Goal: Information Seeking & Learning: Learn about a topic

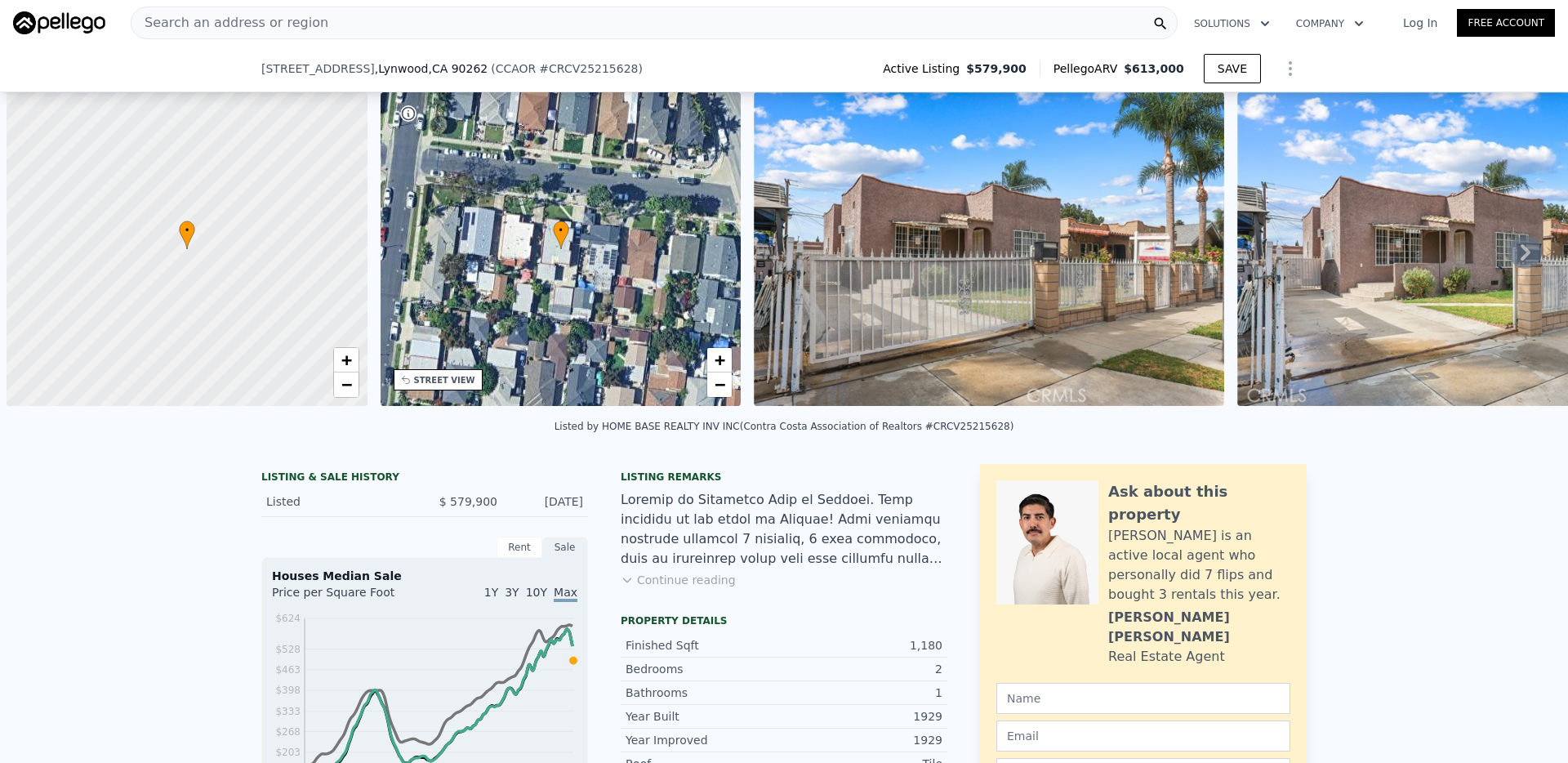
scroll to position [0, 249]
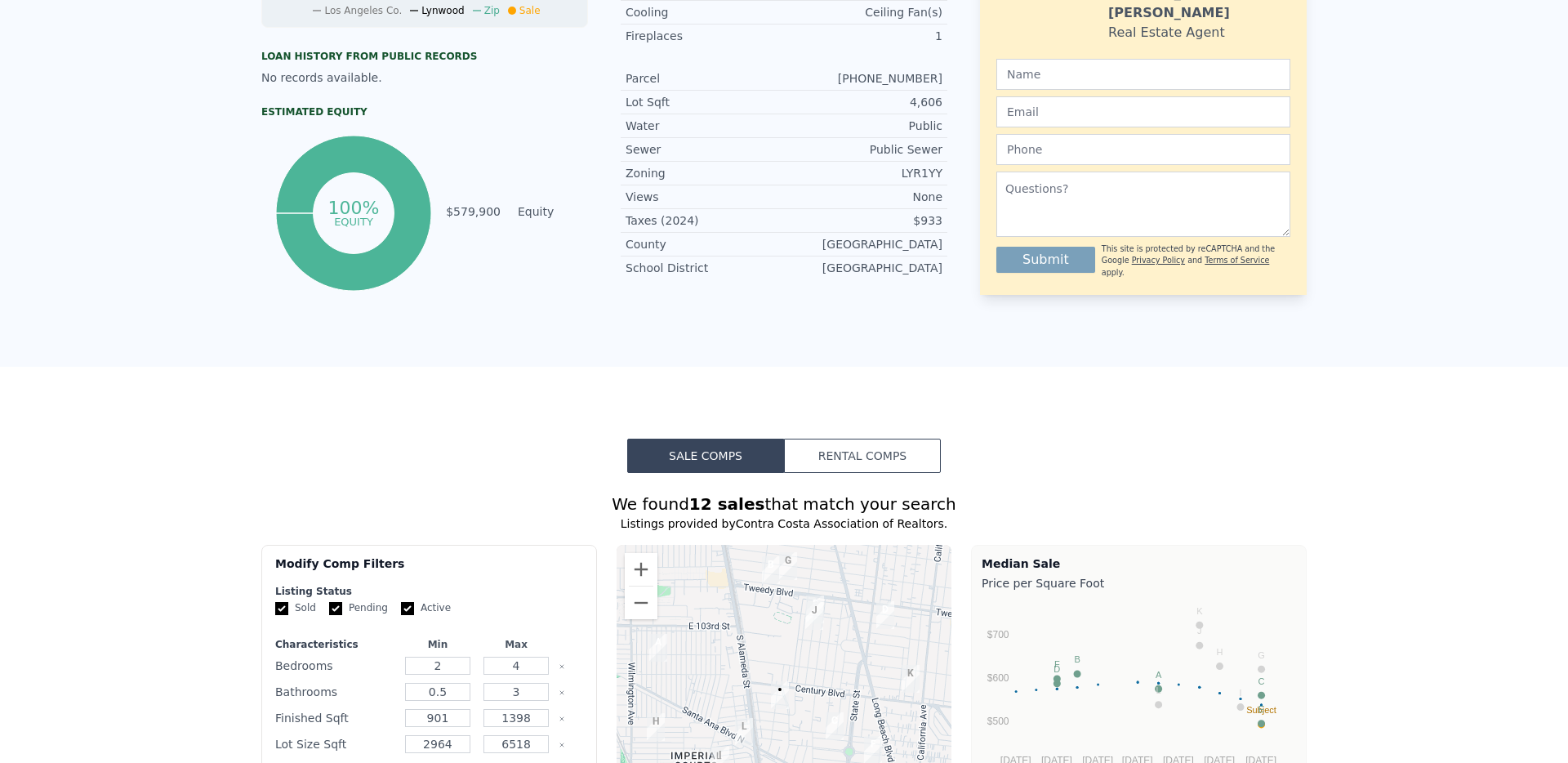
scroll to position [0, 0]
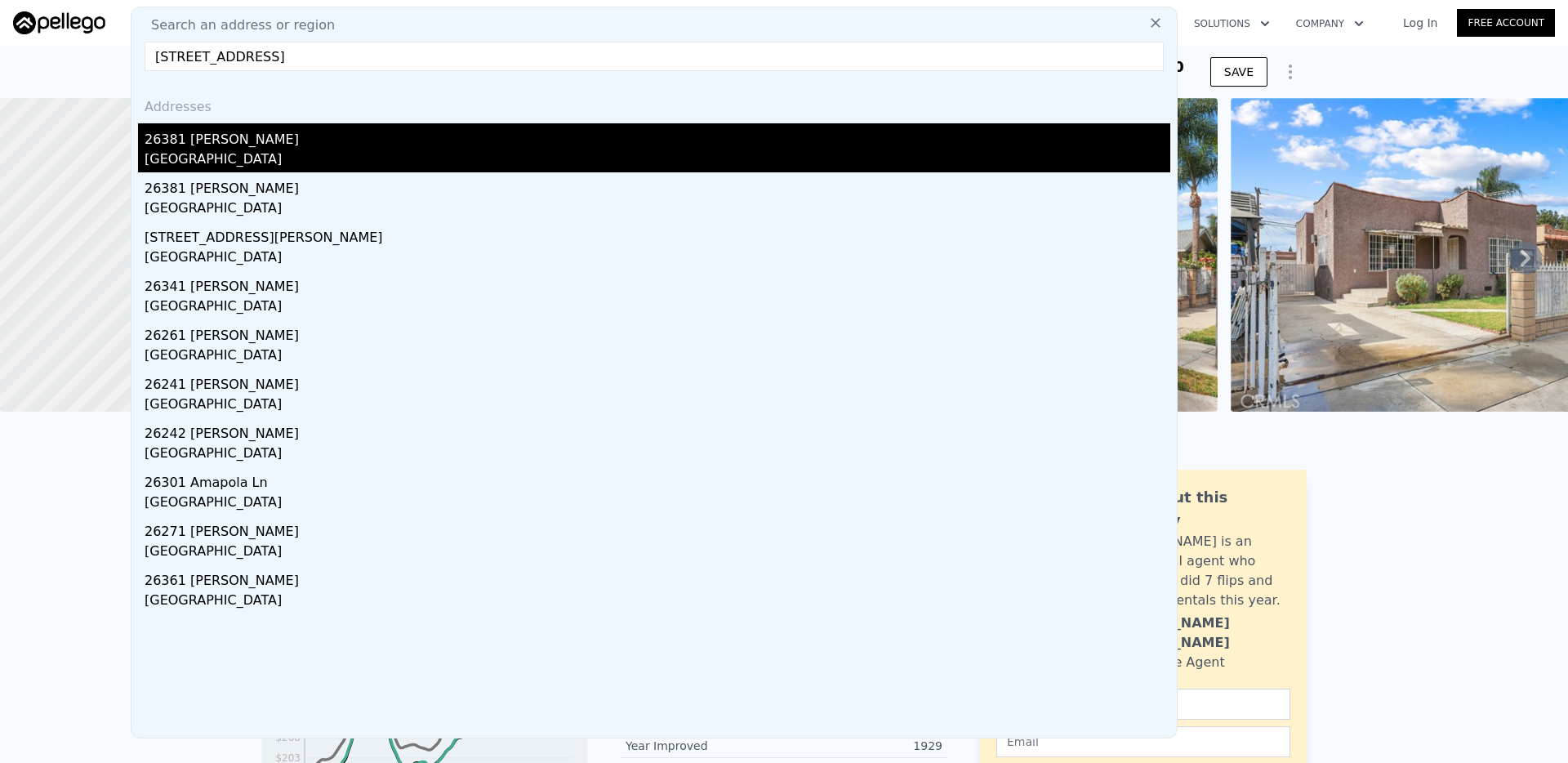
type input "[STREET_ADDRESS]"
click at [239, 144] on div "26381 [PERSON_NAME]" at bounding box center [657, 136] width 1026 height 26
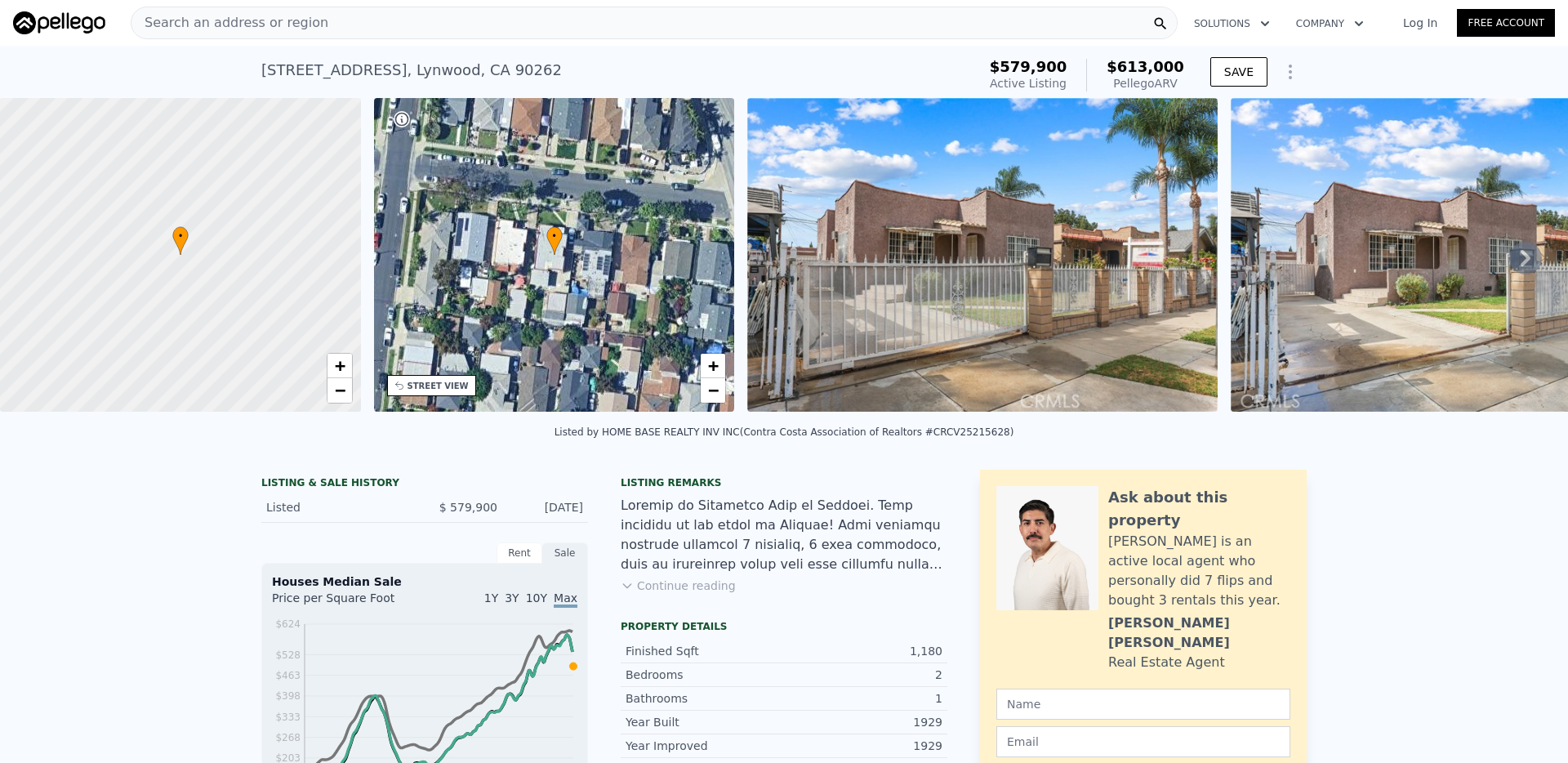
type input "4"
type input "6"
type input "1.5"
type input "4"
type input "2478"
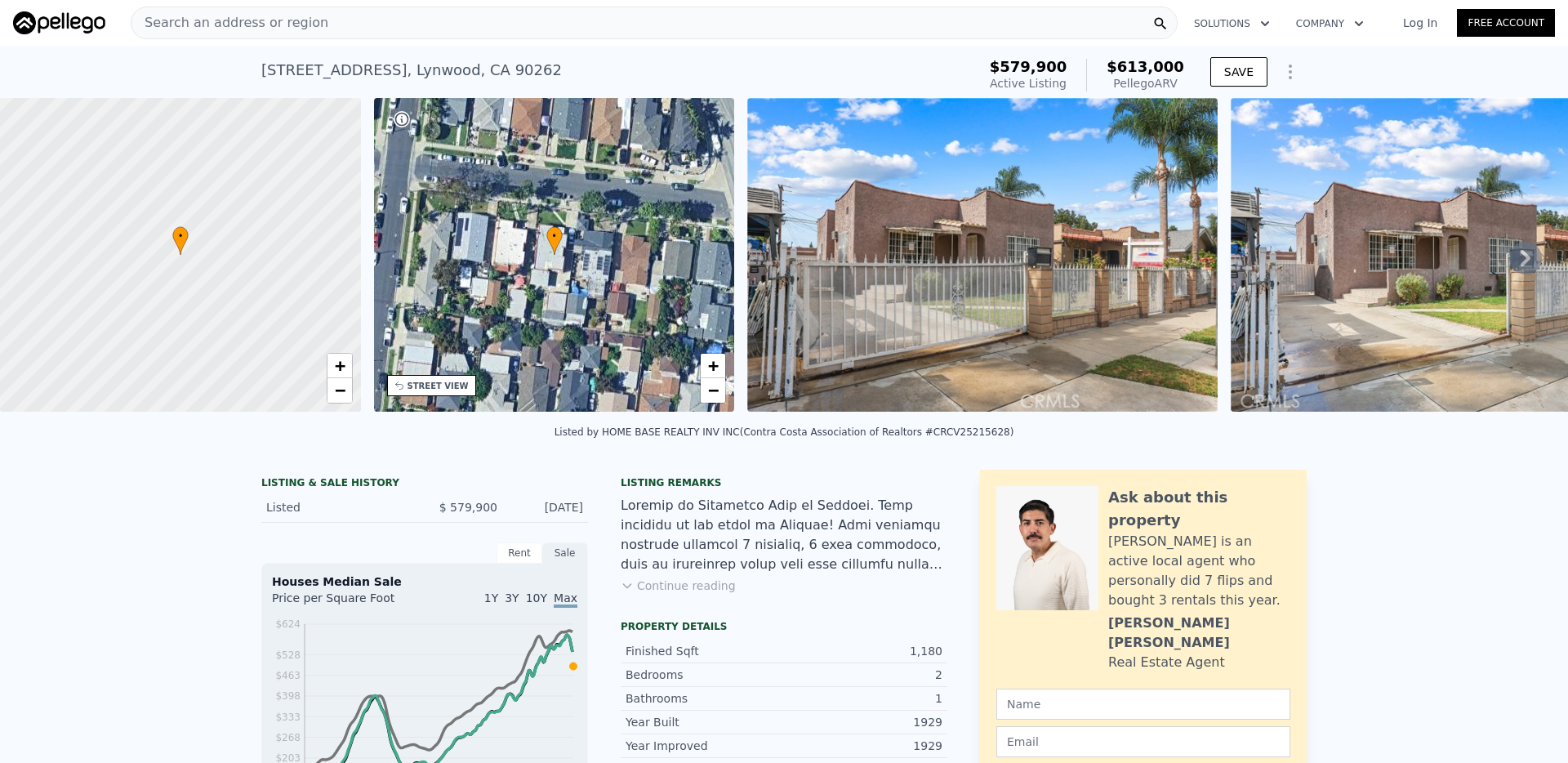
type input "4400"
type input "9750"
type input "18375"
type input "$ 2,621,000"
type input "8"
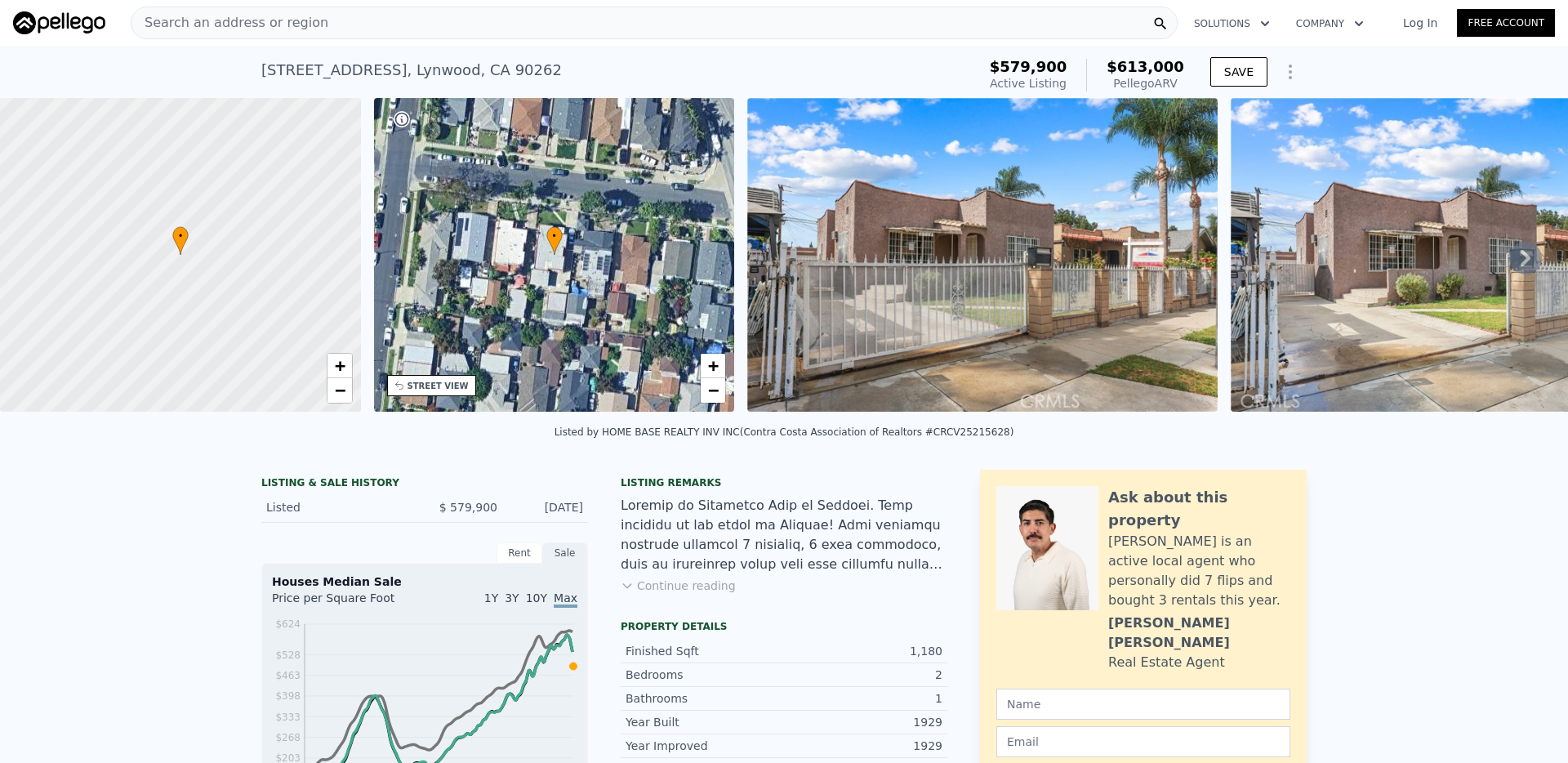
type input "$ 743,552"
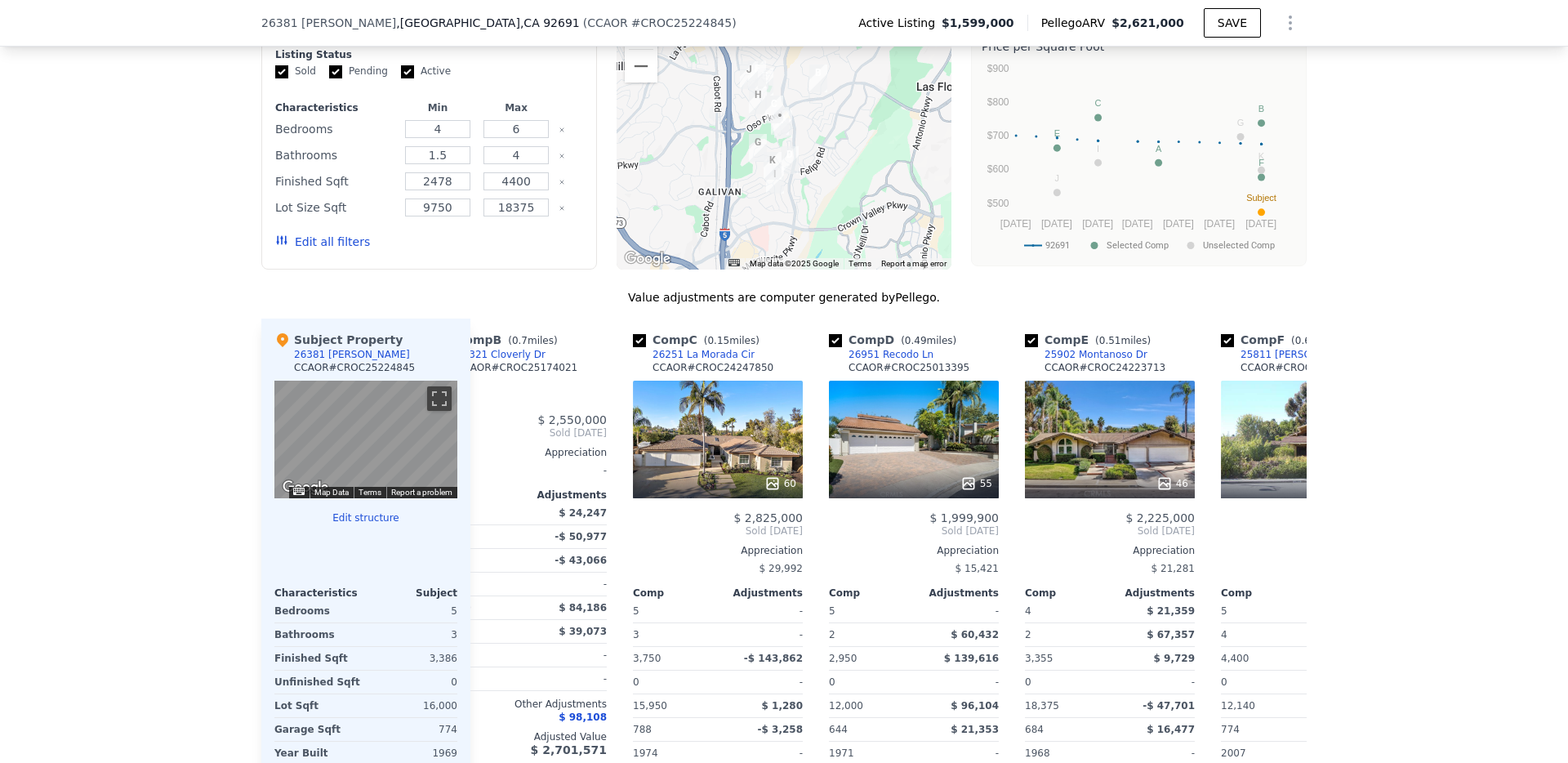
scroll to position [1252, 0]
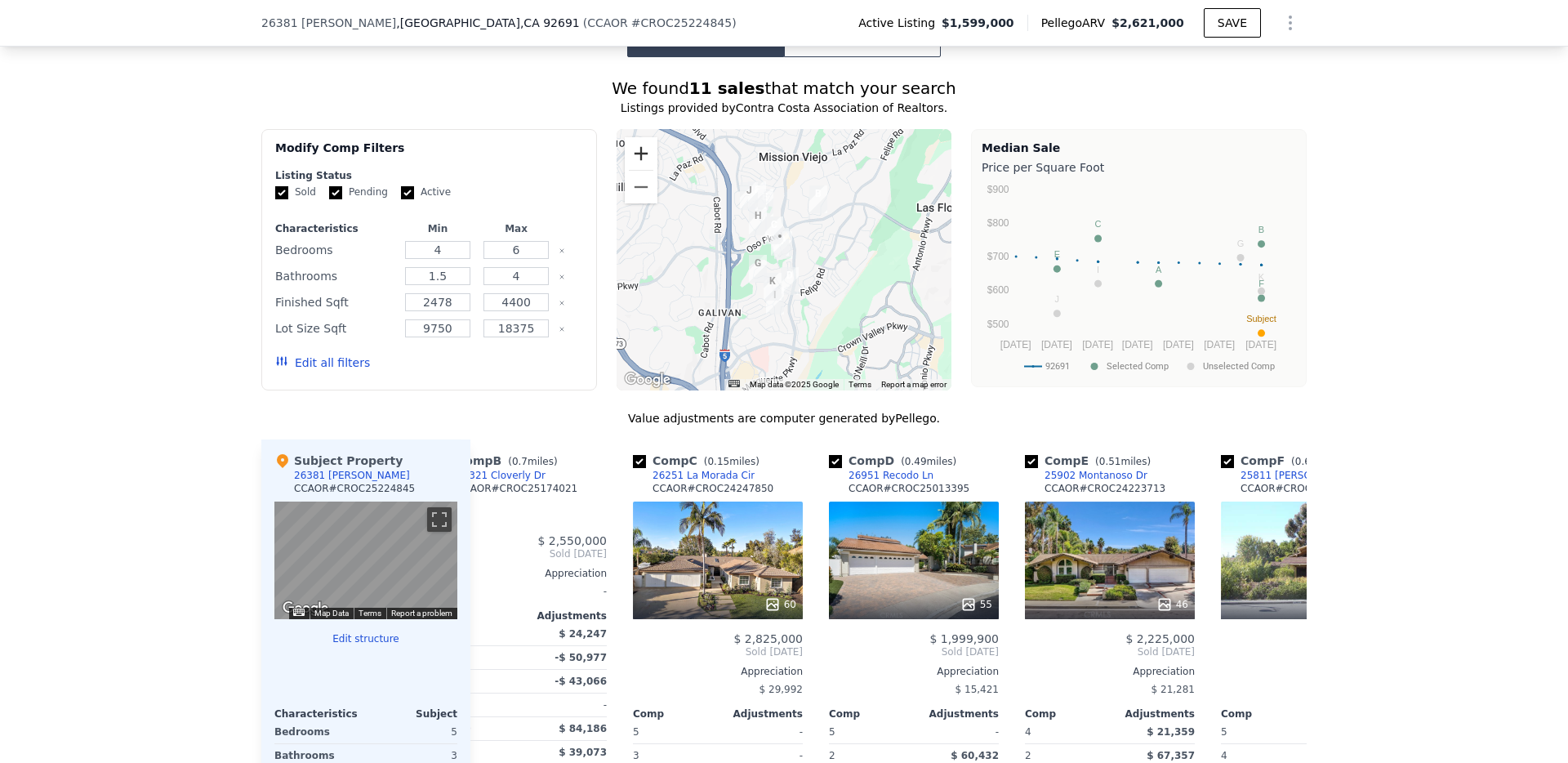
click at [642, 152] on button "Zoom in" at bounding box center [640, 153] width 33 height 33
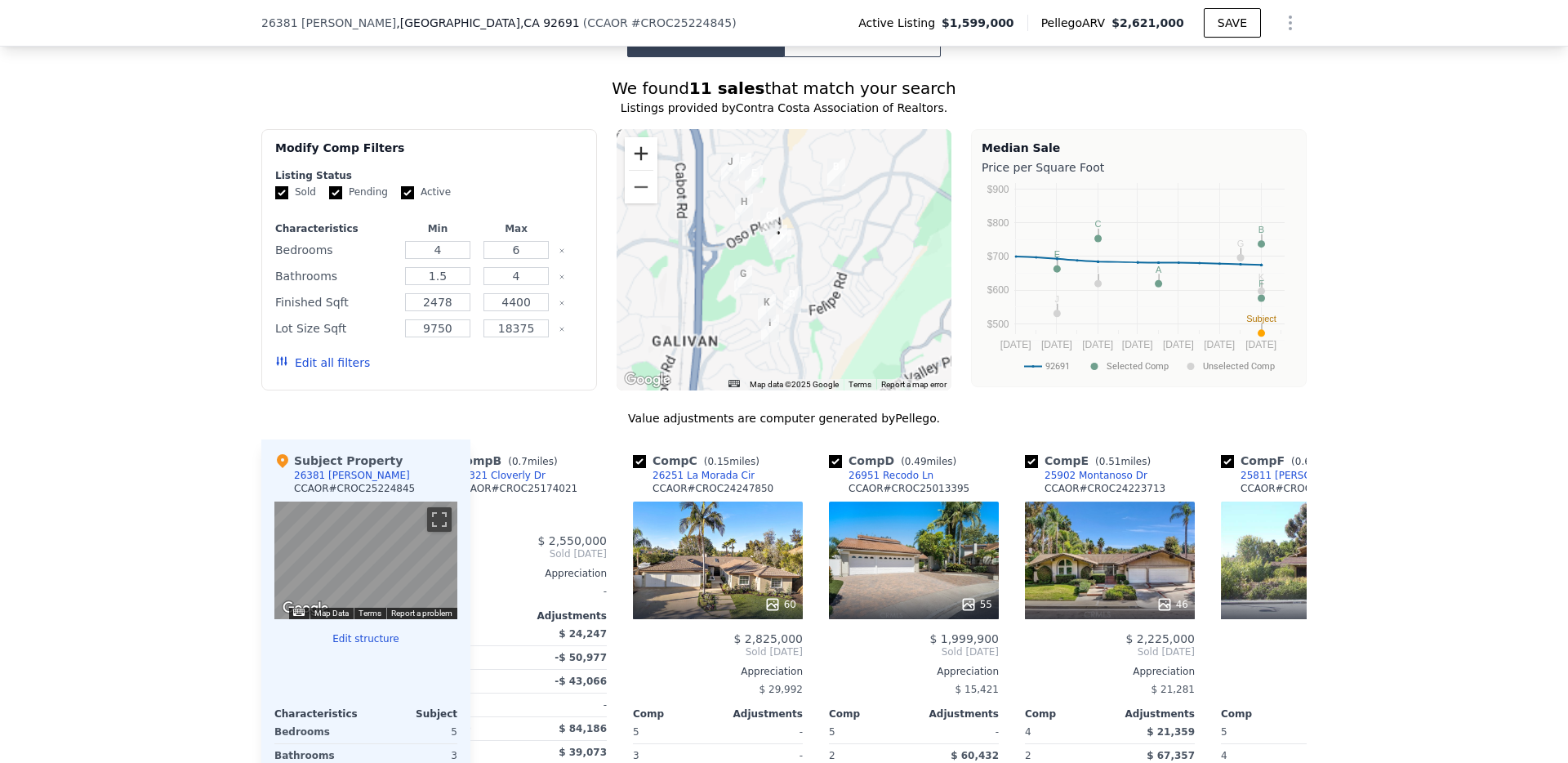
click at [642, 152] on button "Zoom in" at bounding box center [640, 153] width 33 height 33
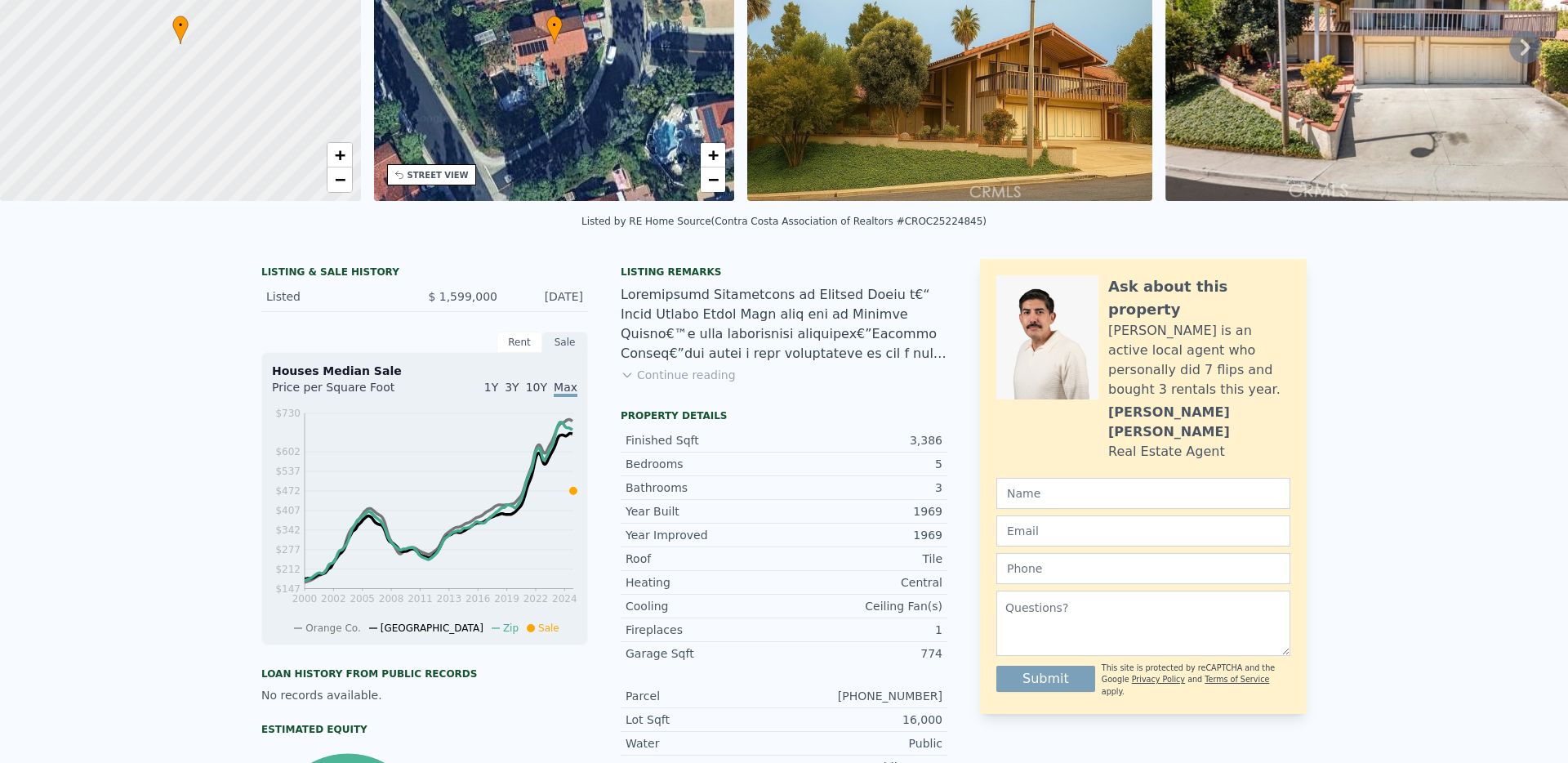
scroll to position [6, 0]
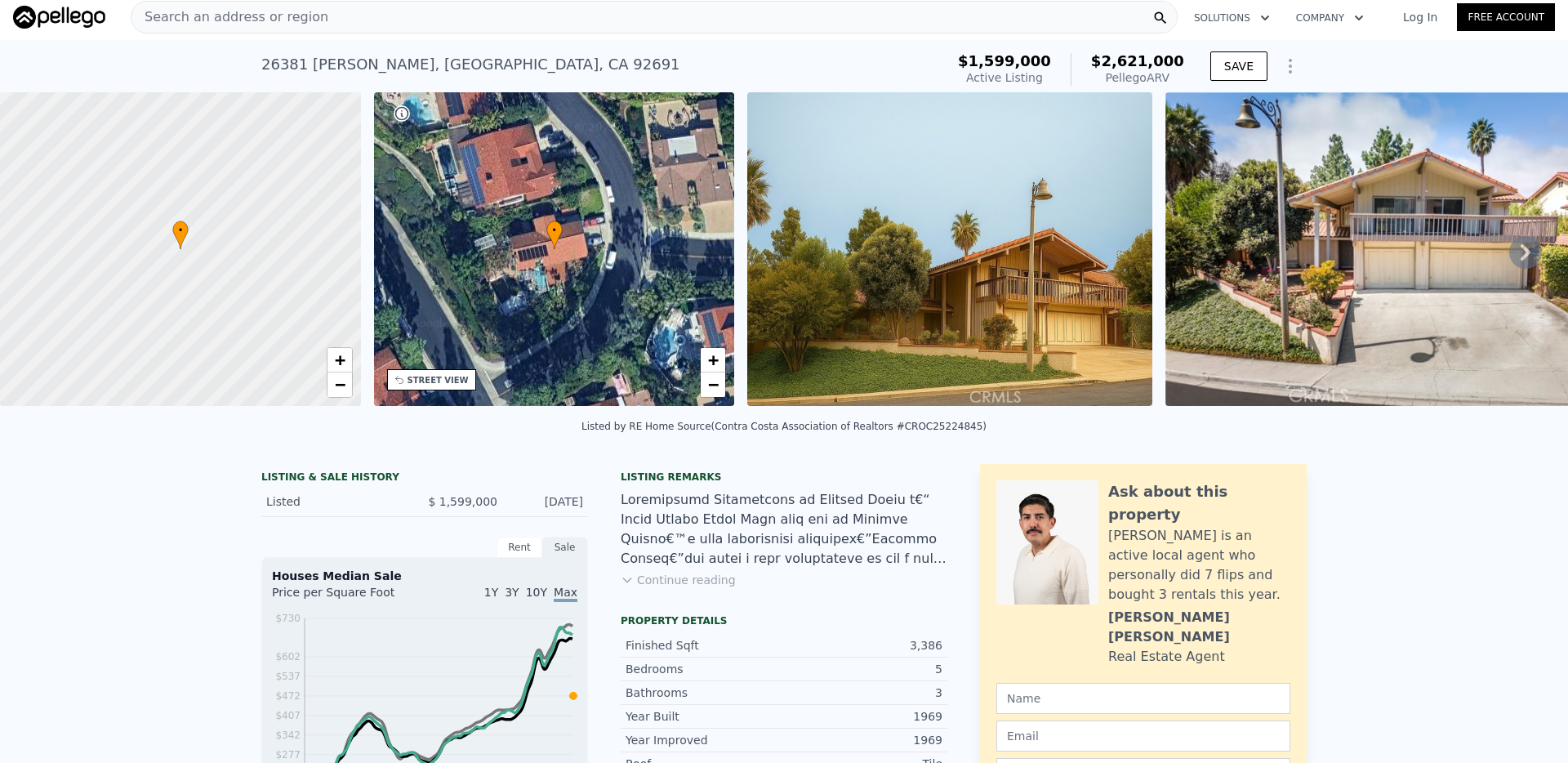
click at [444, 24] on div "Search an address or region" at bounding box center [654, 17] width 1046 height 33
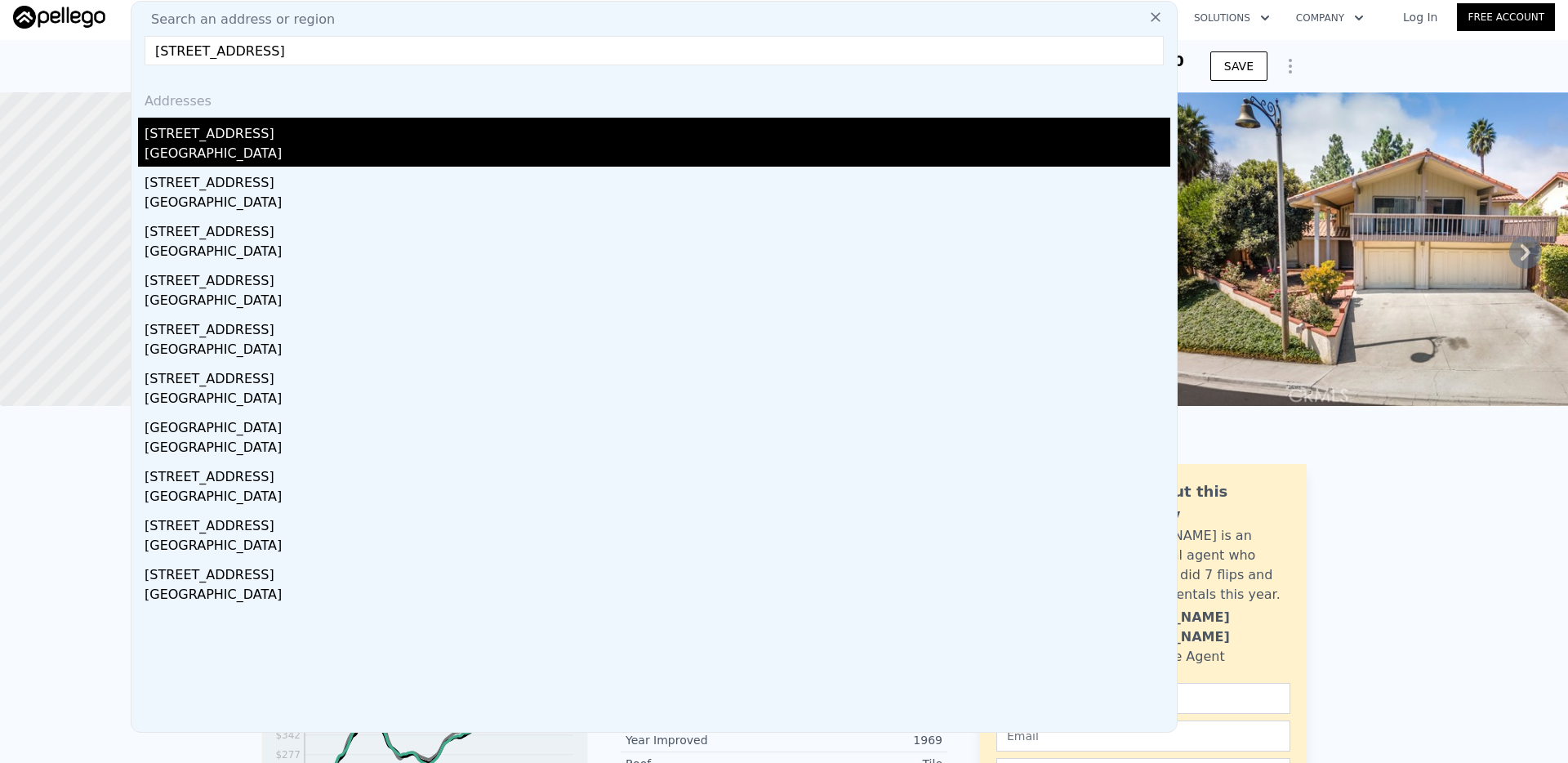
type input "[STREET_ADDRESS]"
click at [277, 142] on div "[STREET_ADDRESS]" at bounding box center [657, 130] width 1026 height 26
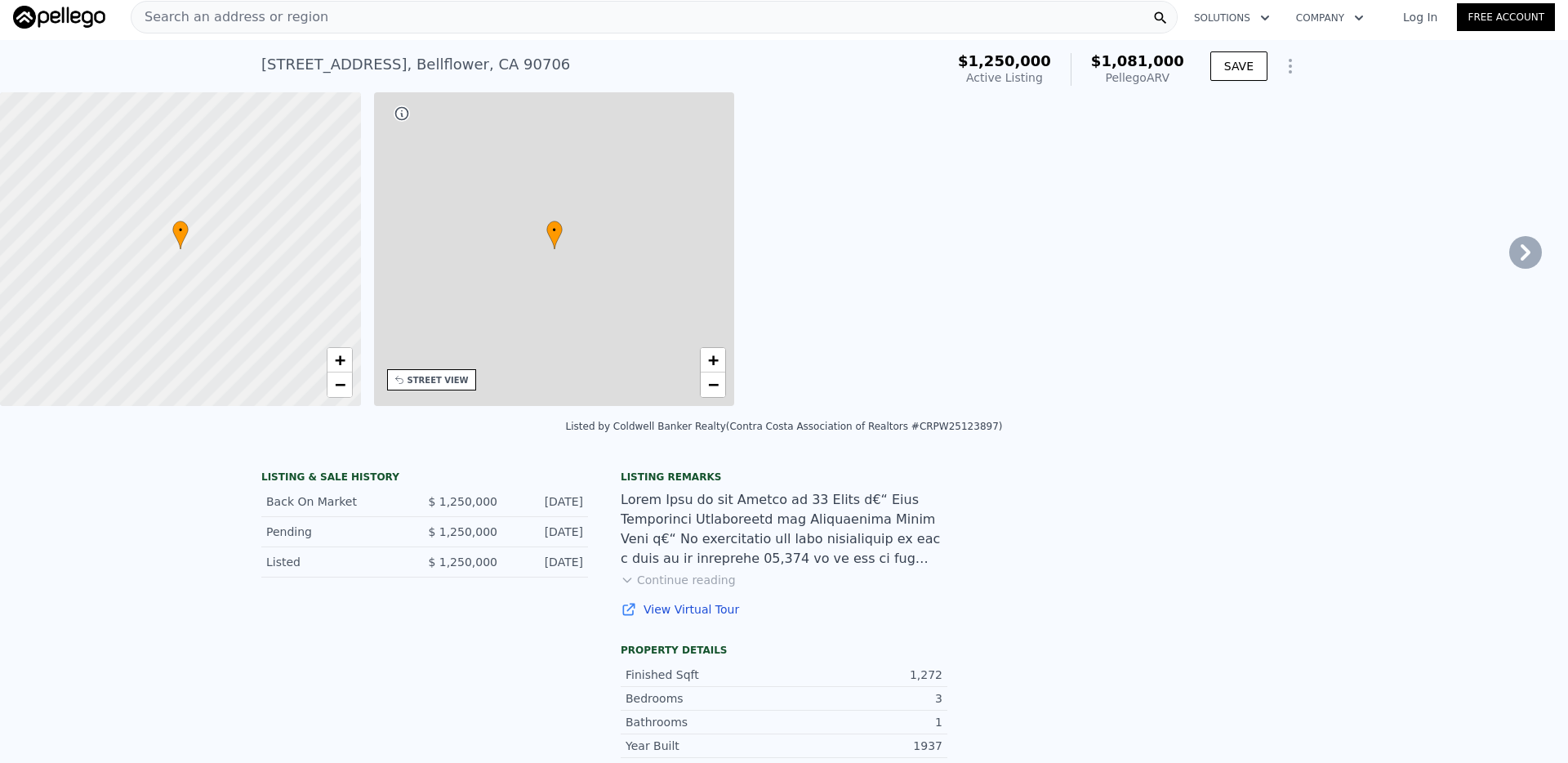
type input "3"
type input "4"
type input "2"
type input "1244"
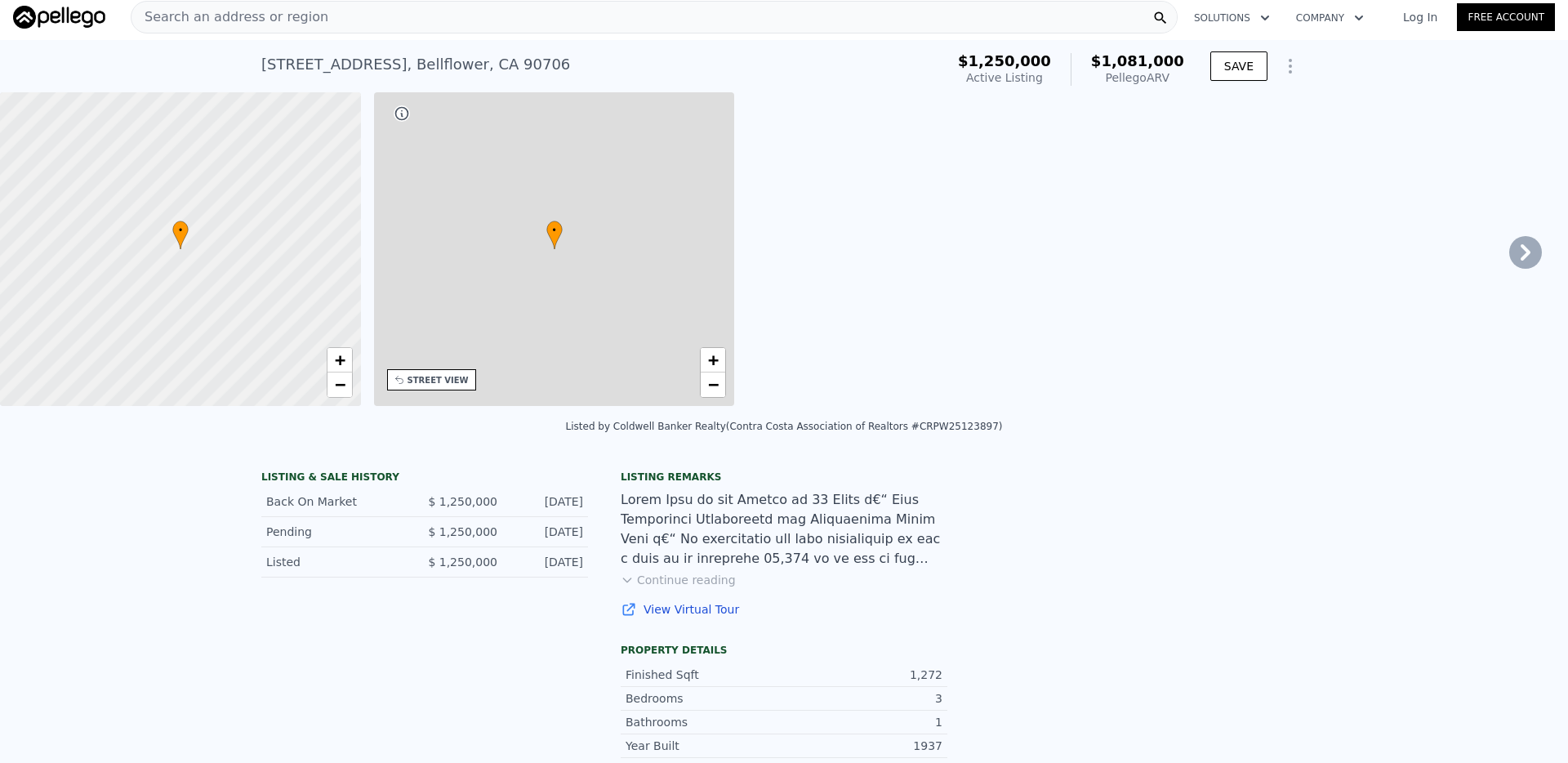
type input "1244"
type input "11311"
type input "19775"
type input "$ 1,081,000"
type input "7"
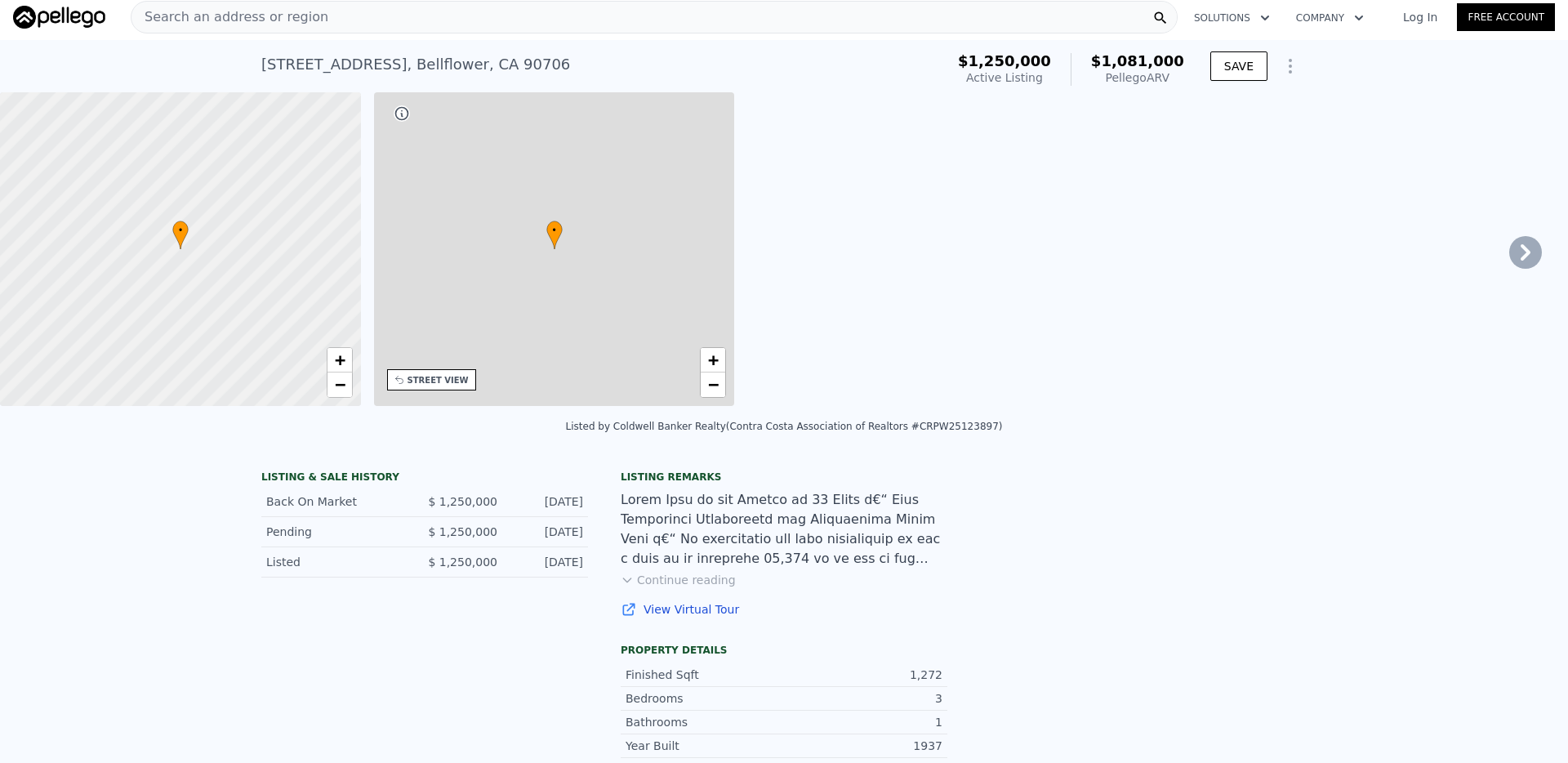
type input "-$ 326,013"
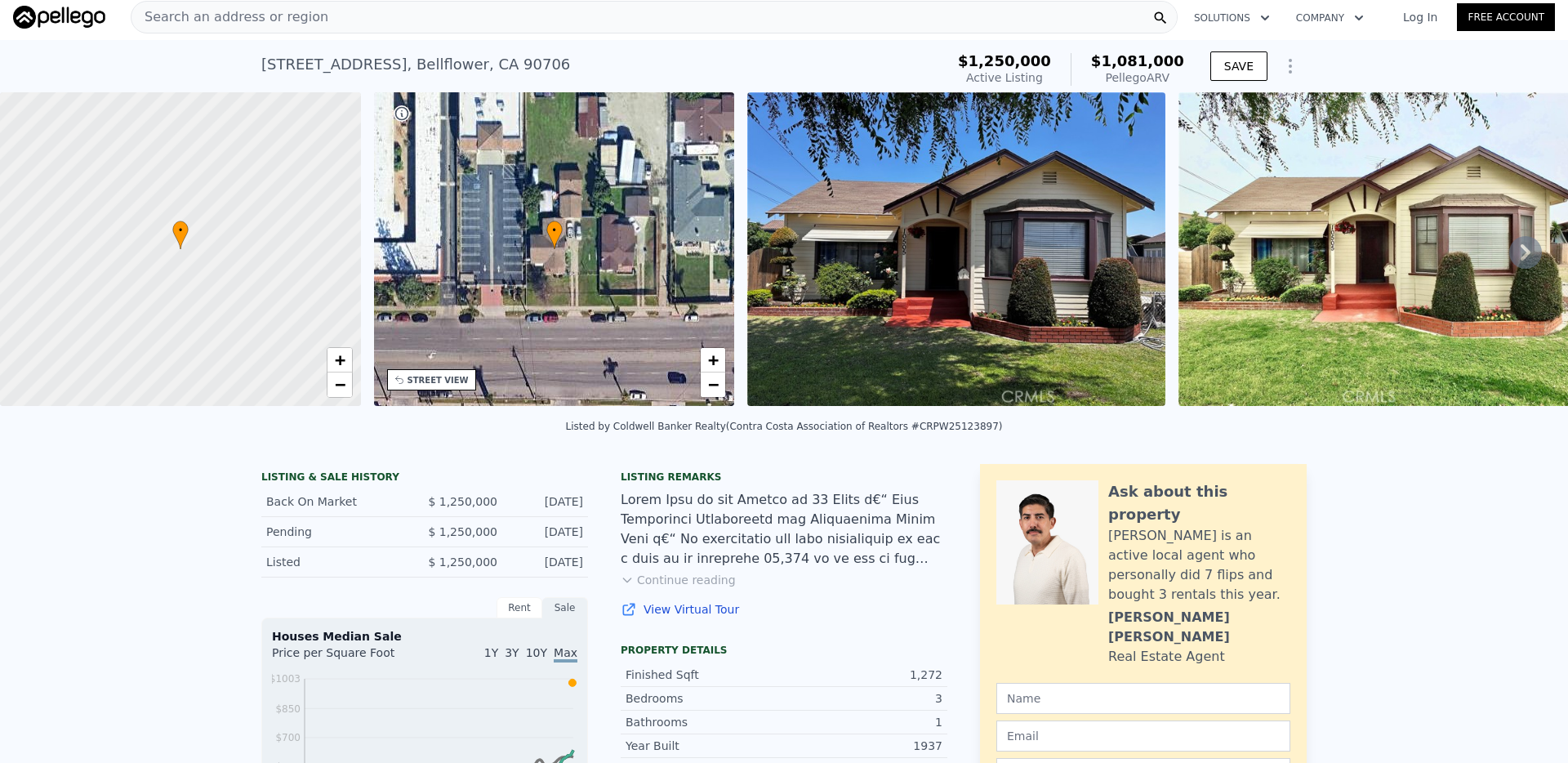
click at [643, 18] on div "Search an address or region" at bounding box center [654, 17] width 1046 height 33
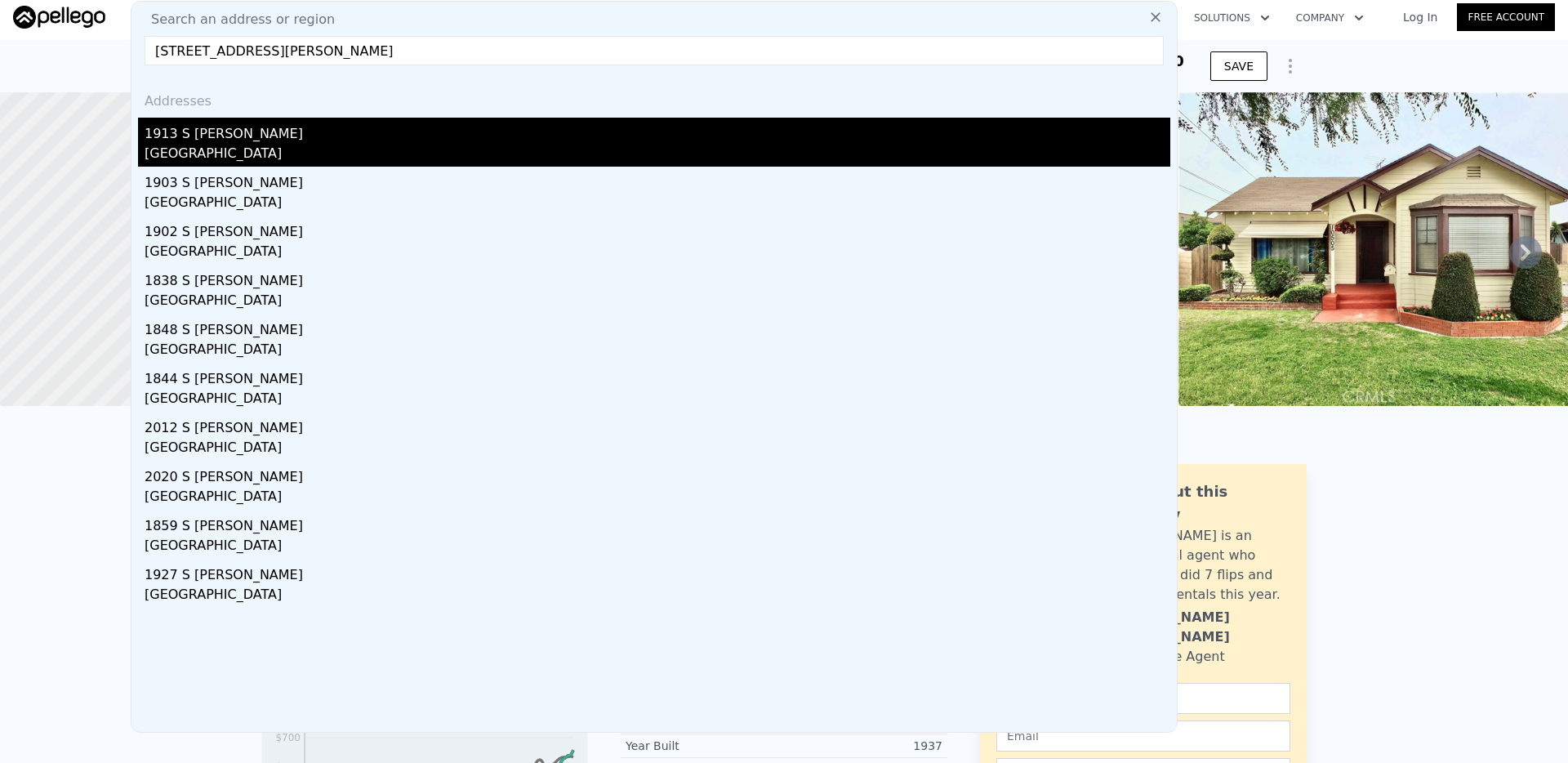
type input "[STREET_ADDRESS][PERSON_NAME]"
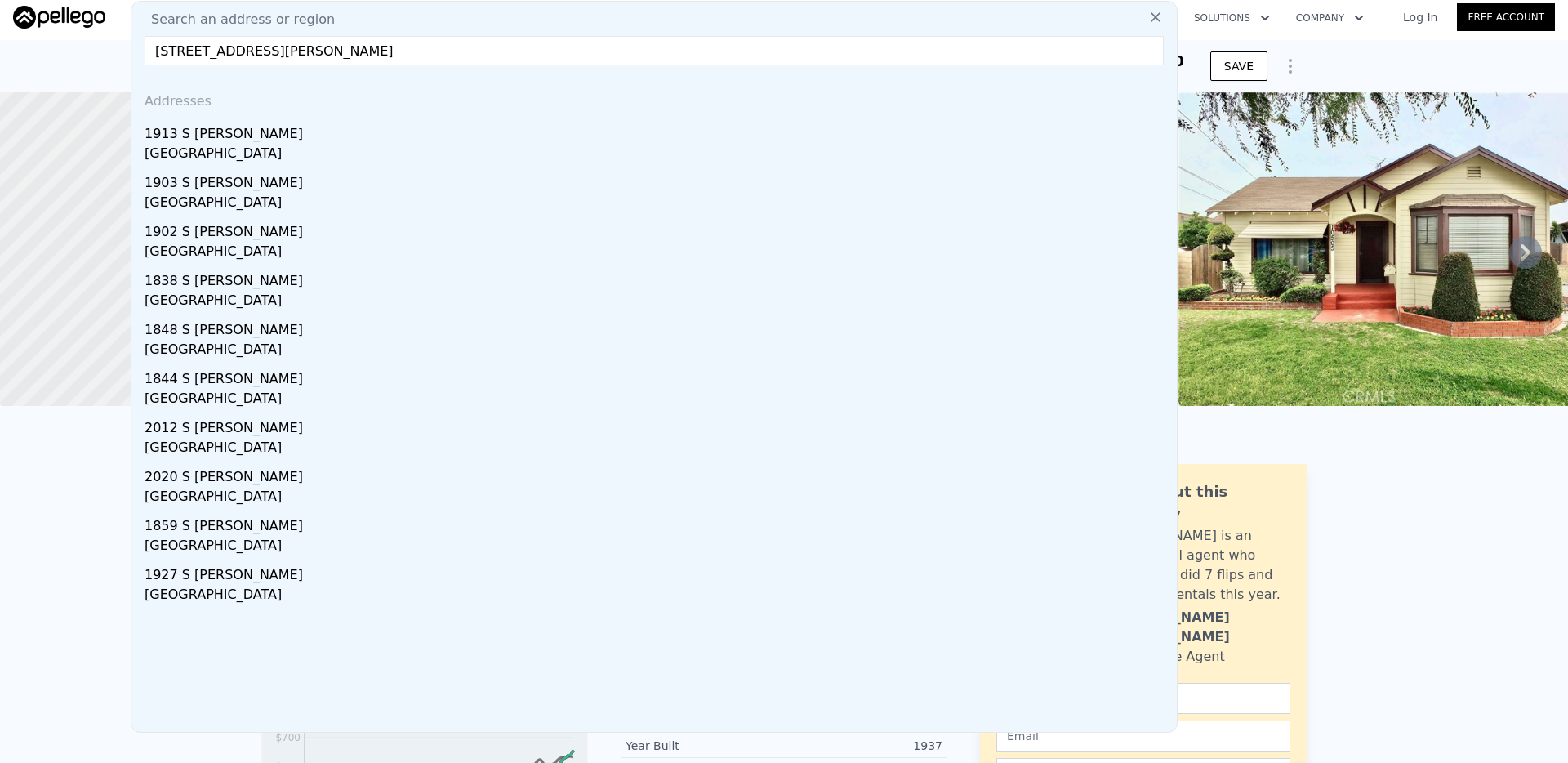
drag, startPoint x: 268, startPoint y: 135, endPoint x: 280, endPoint y: 143, distance: 14.4
click at [268, 135] on div "1913 S [PERSON_NAME]" at bounding box center [657, 130] width 1026 height 26
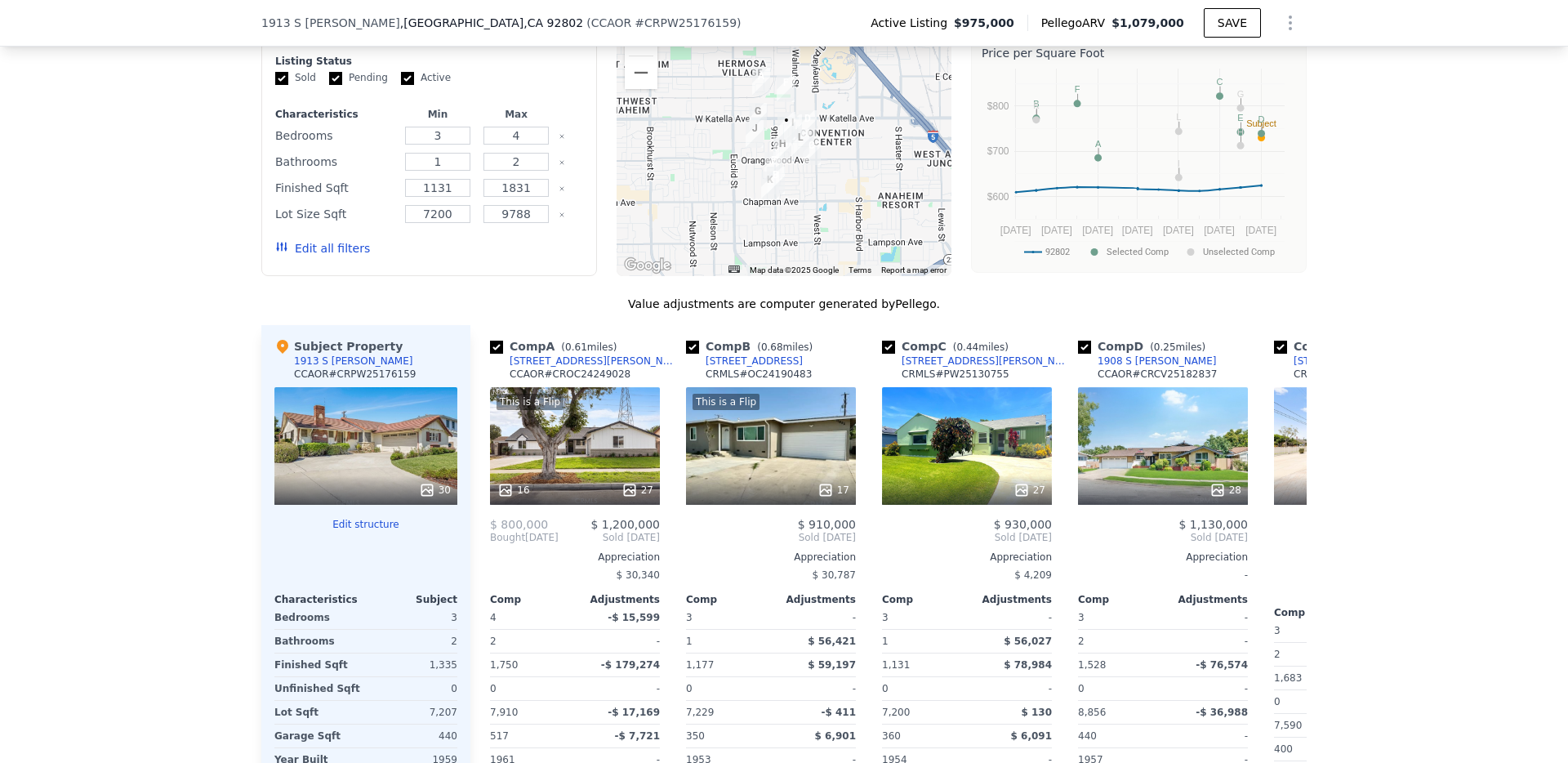
scroll to position [1289, 0]
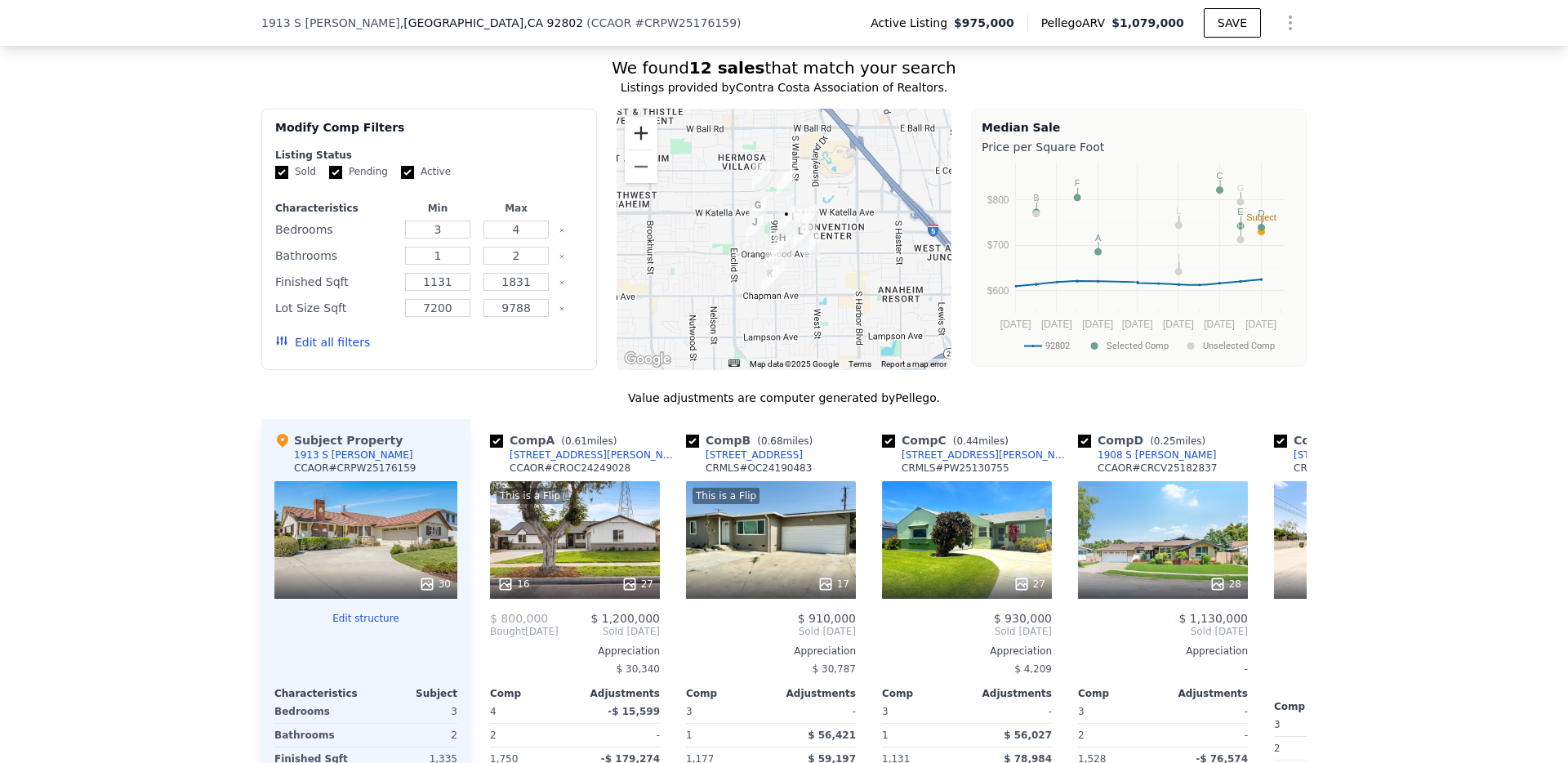
click at [630, 126] on button "Zoom in" at bounding box center [640, 132] width 33 height 33
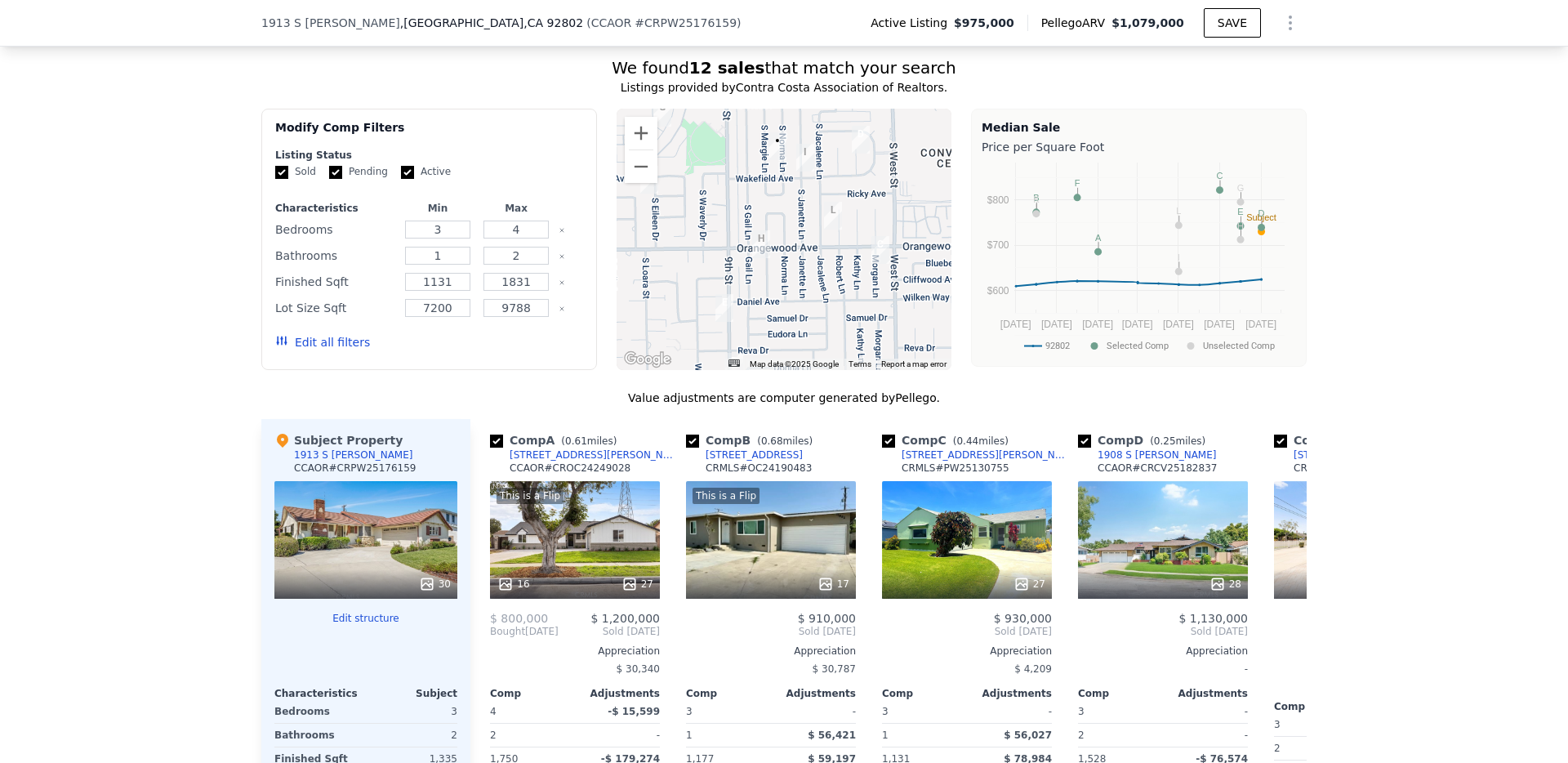
drag, startPoint x: 846, startPoint y: 296, endPoint x: 823, endPoint y: 225, distance: 74.6
click at [822, 226] on div at bounding box center [784, 240] width 336 height 261
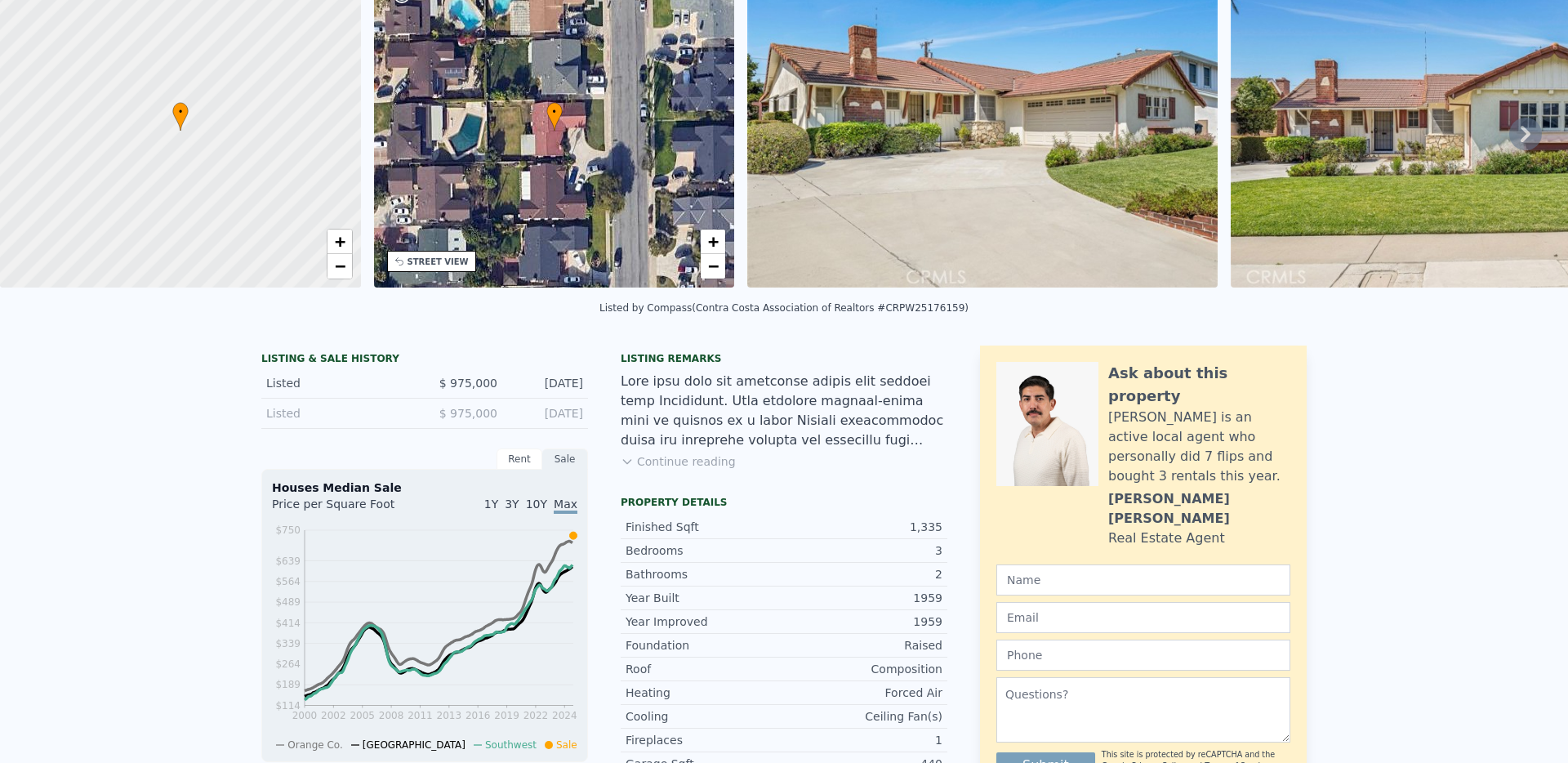
scroll to position [0, 0]
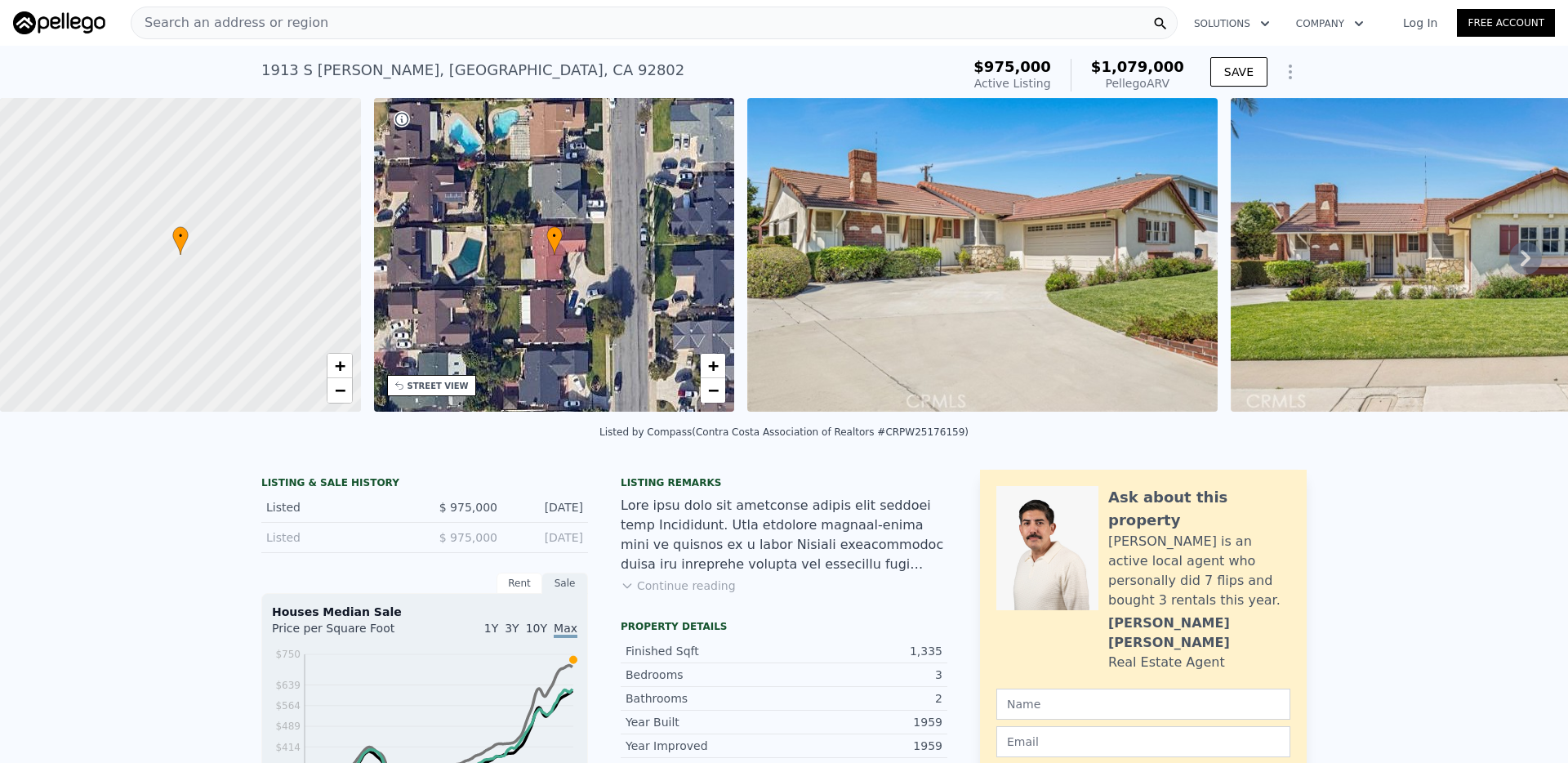
click at [536, 23] on div "Search an address or region" at bounding box center [654, 23] width 1046 height 33
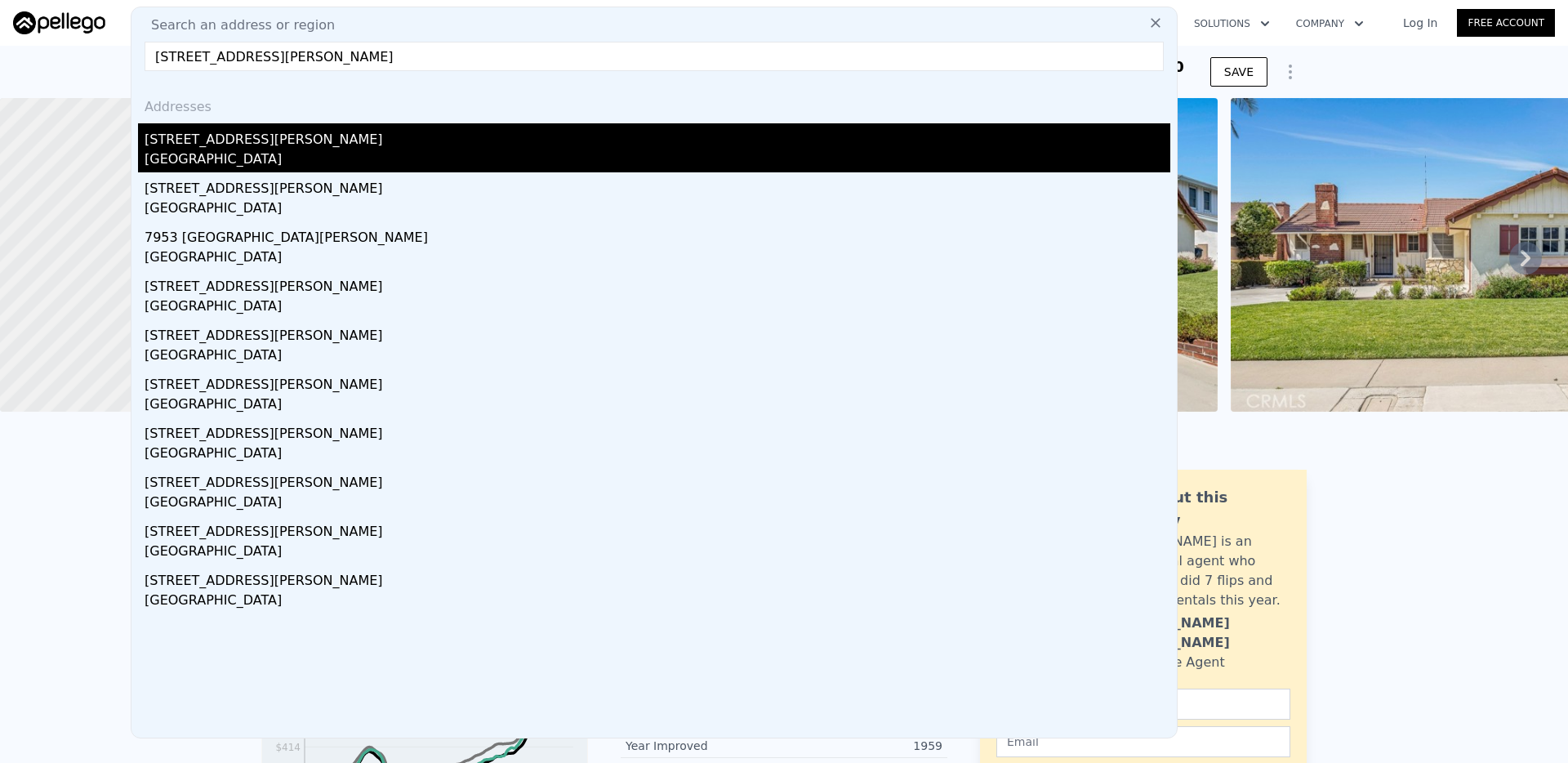
type input "[STREET_ADDRESS][PERSON_NAME]"
click at [310, 141] on div "[STREET_ADDRESS][PERSON_NAME]" at bounding box center [657, 136] width 1026 height 26
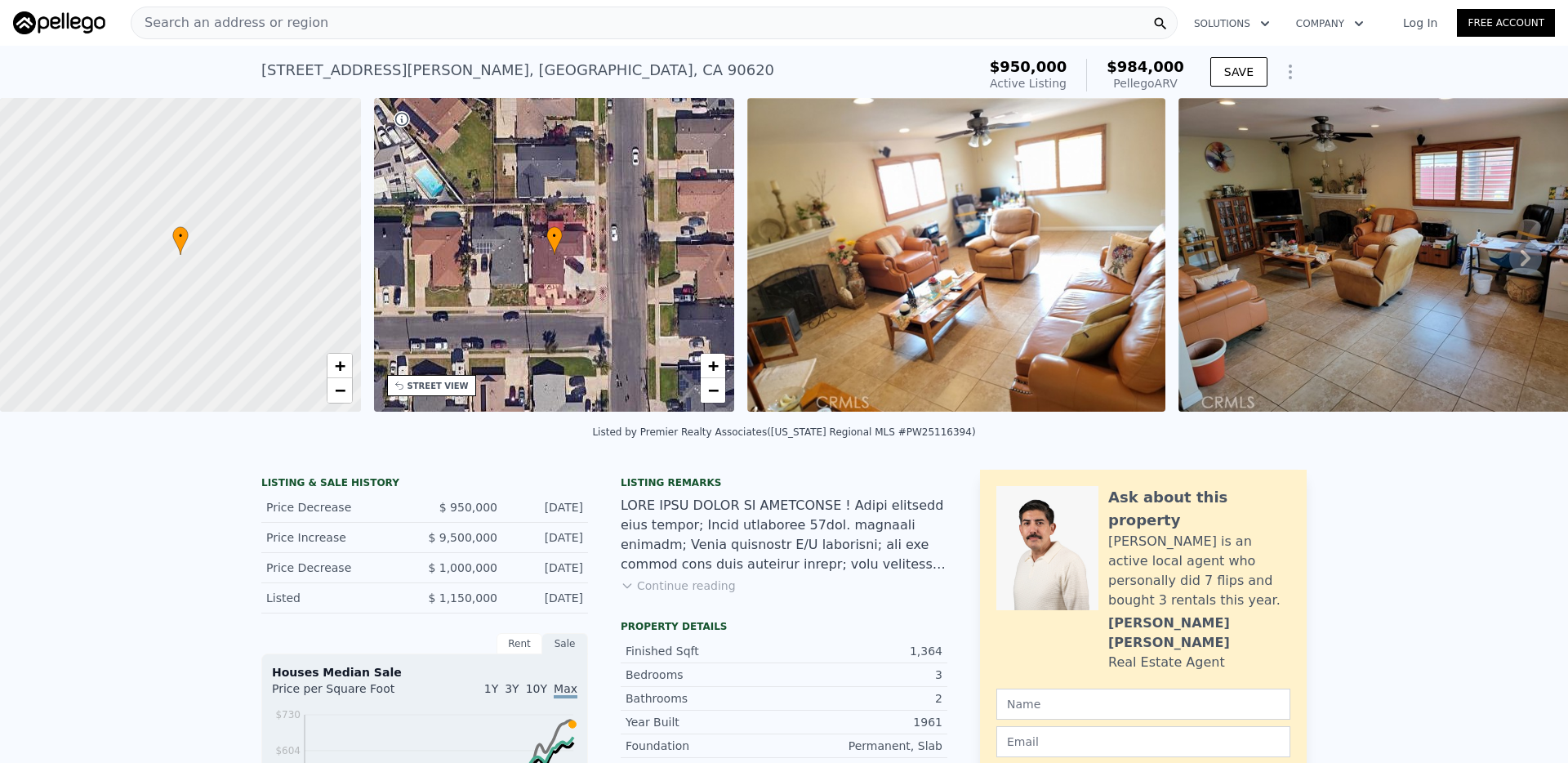
click at [462, 27] on div "Search an address or region" at bounding box center [654, 23] width 1046 height 33
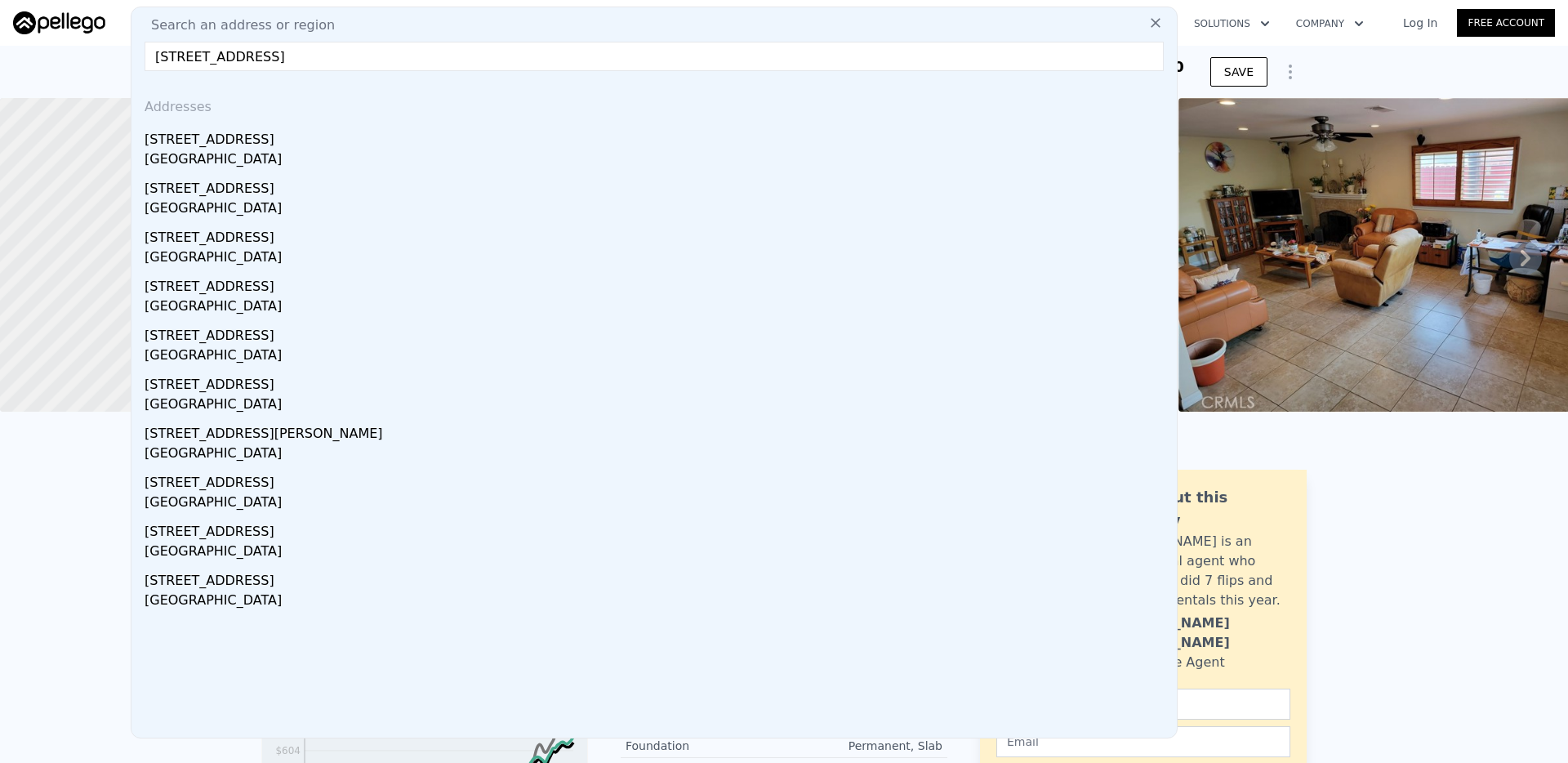
type input "[STREET_ADDRESS]"
click at [296, 147] on div "[STREET_ADDRESS]" at bounding box center [657, 136] width 1026 height 26
